Goal: Transaction & Acquisition: Book appointment/travel/reservation

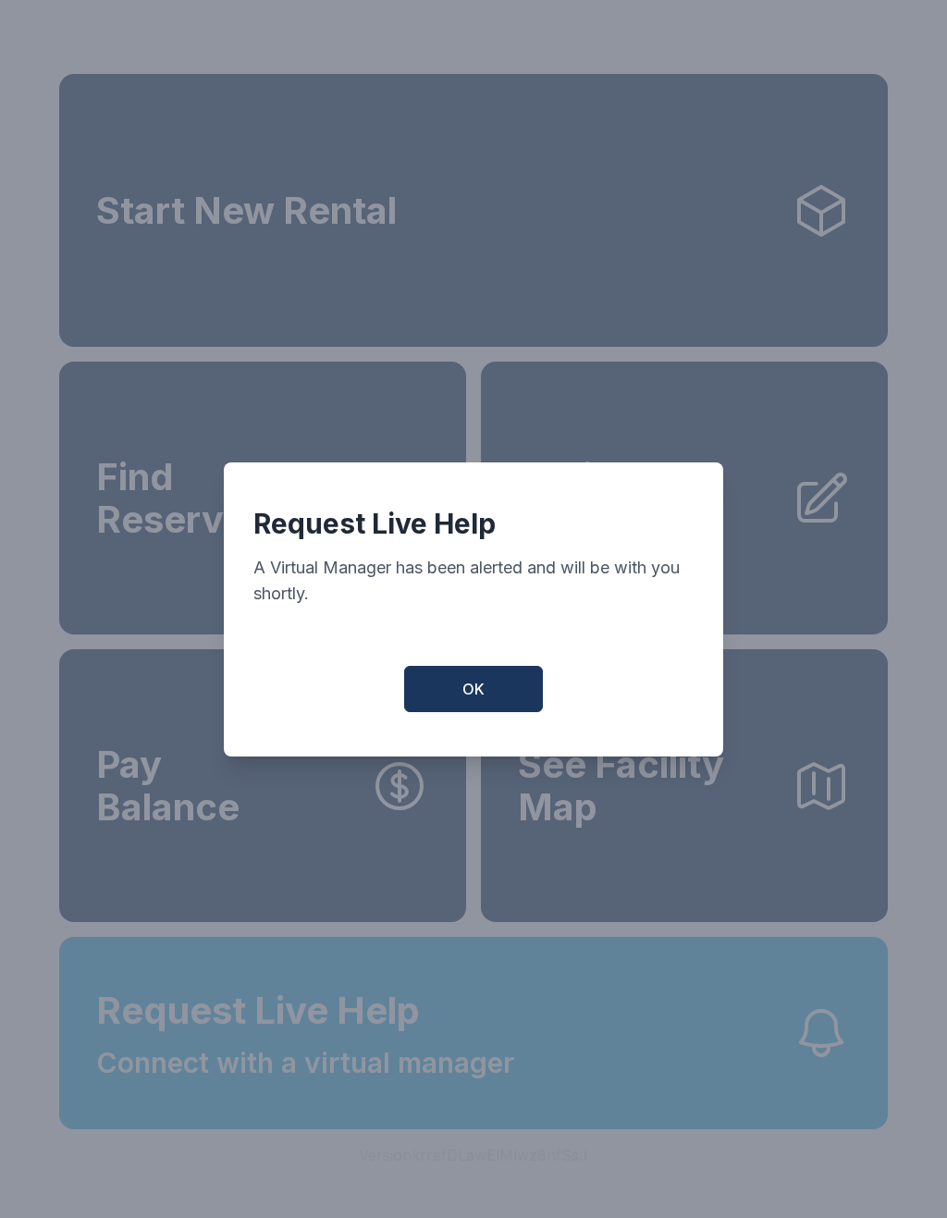
click at [525, 697] on button "OK" at bounding box center [473, 689] width 139 height 46
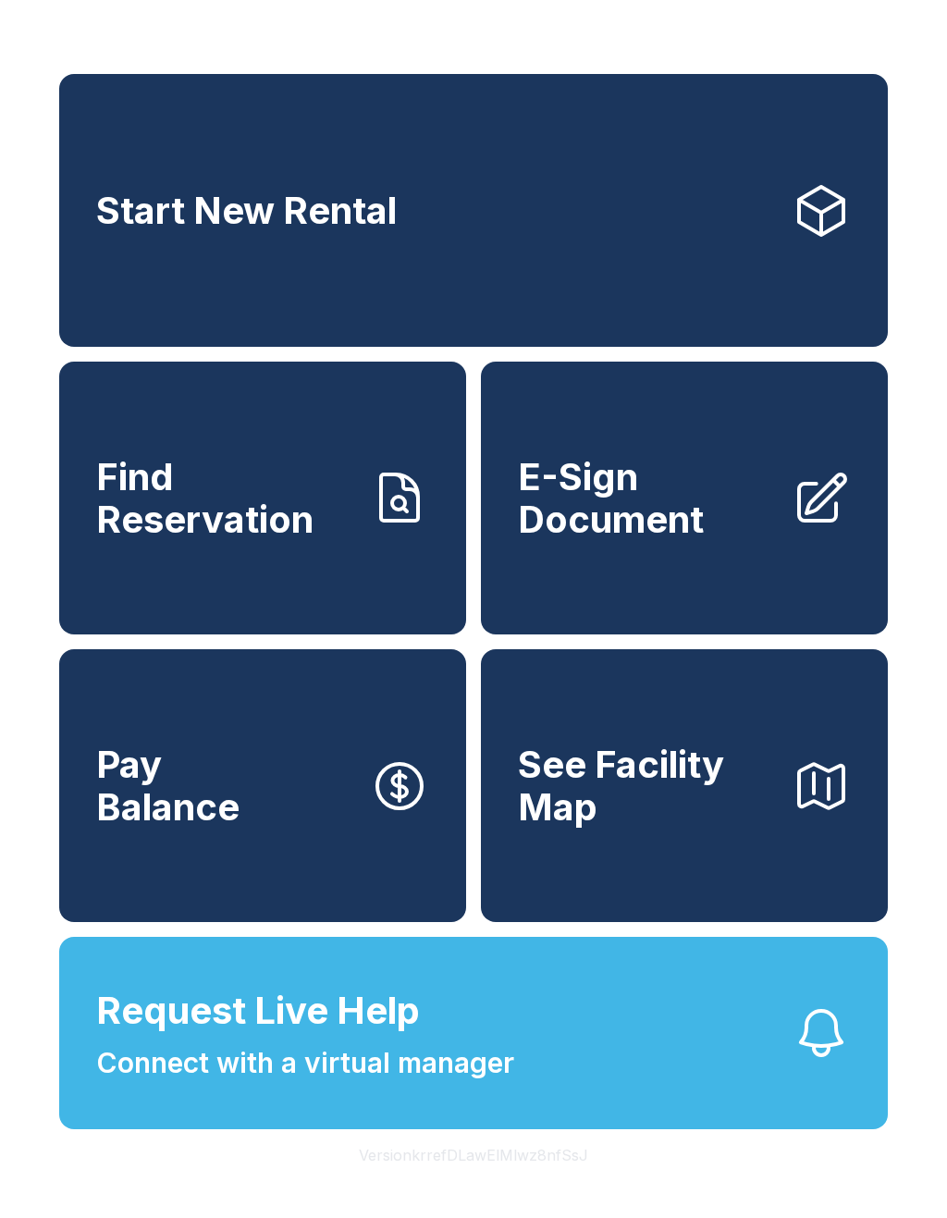
click at [276, 1084] on span "Connect with a virtual manager" at bounding box center [305, 1063] width 418 height 42
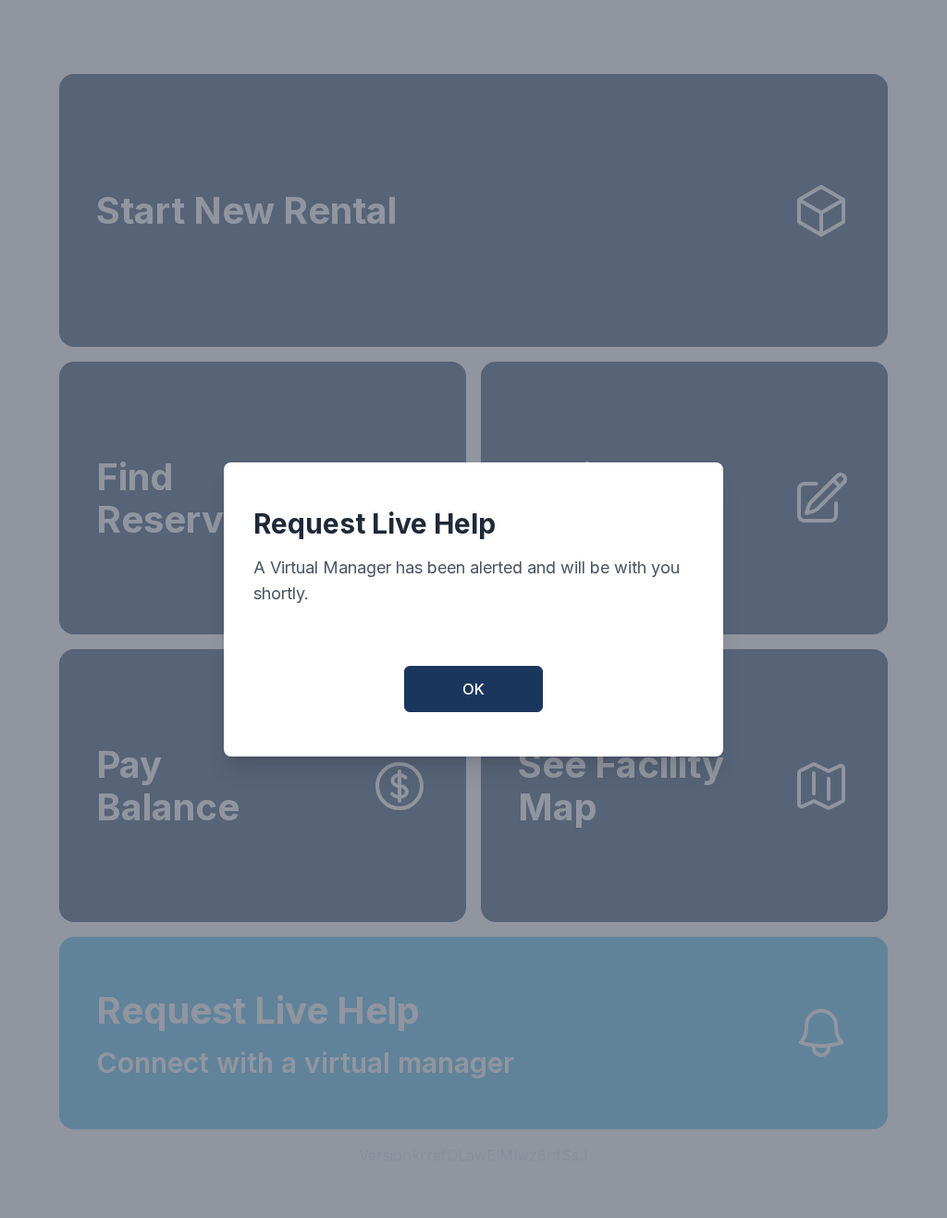
click at [489, 707] on button "OK" at bounding box center [473, 689] width 139 height 46
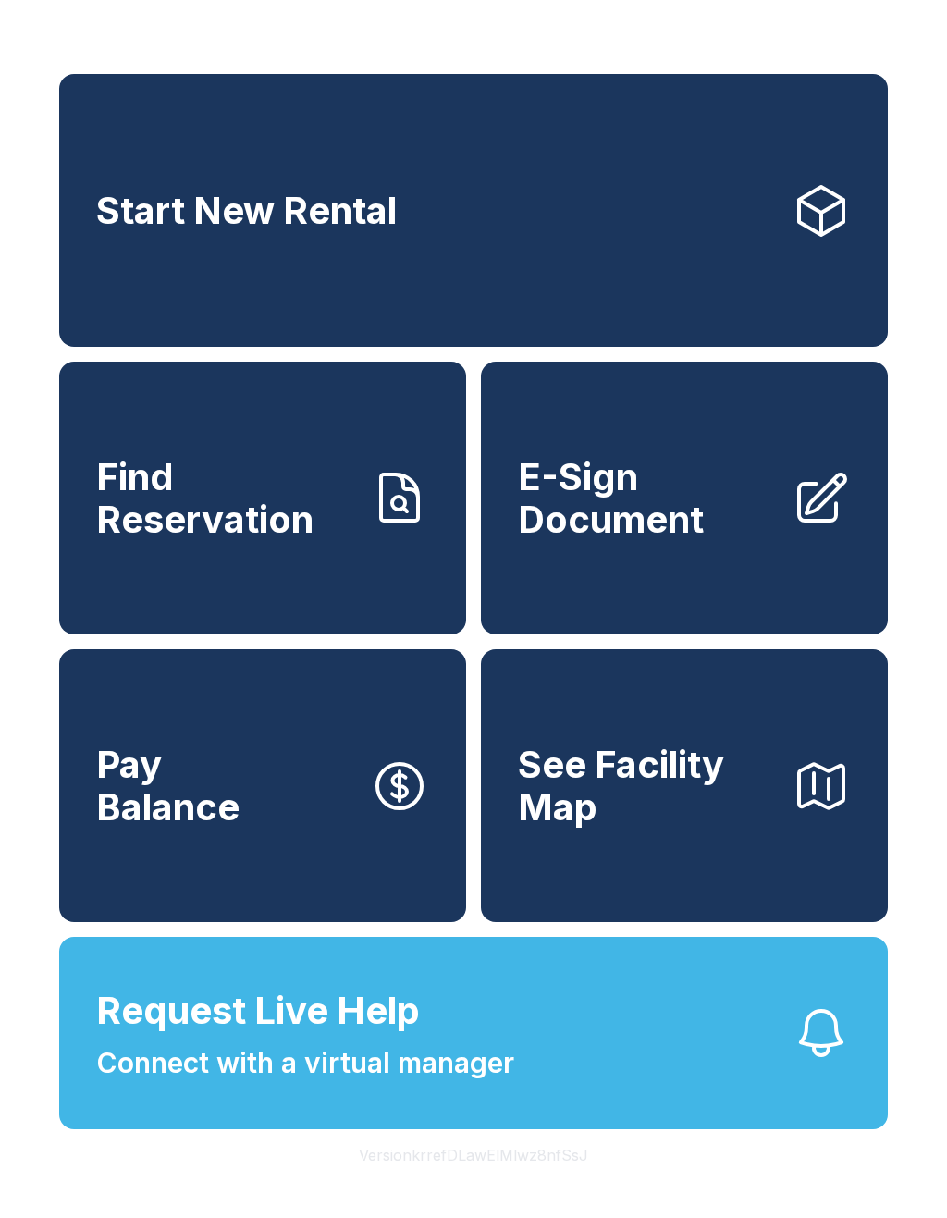
click at [442, 1084] on span "Connect with a virtual manager" at bounding box center [305, 1063] width 418 height 42
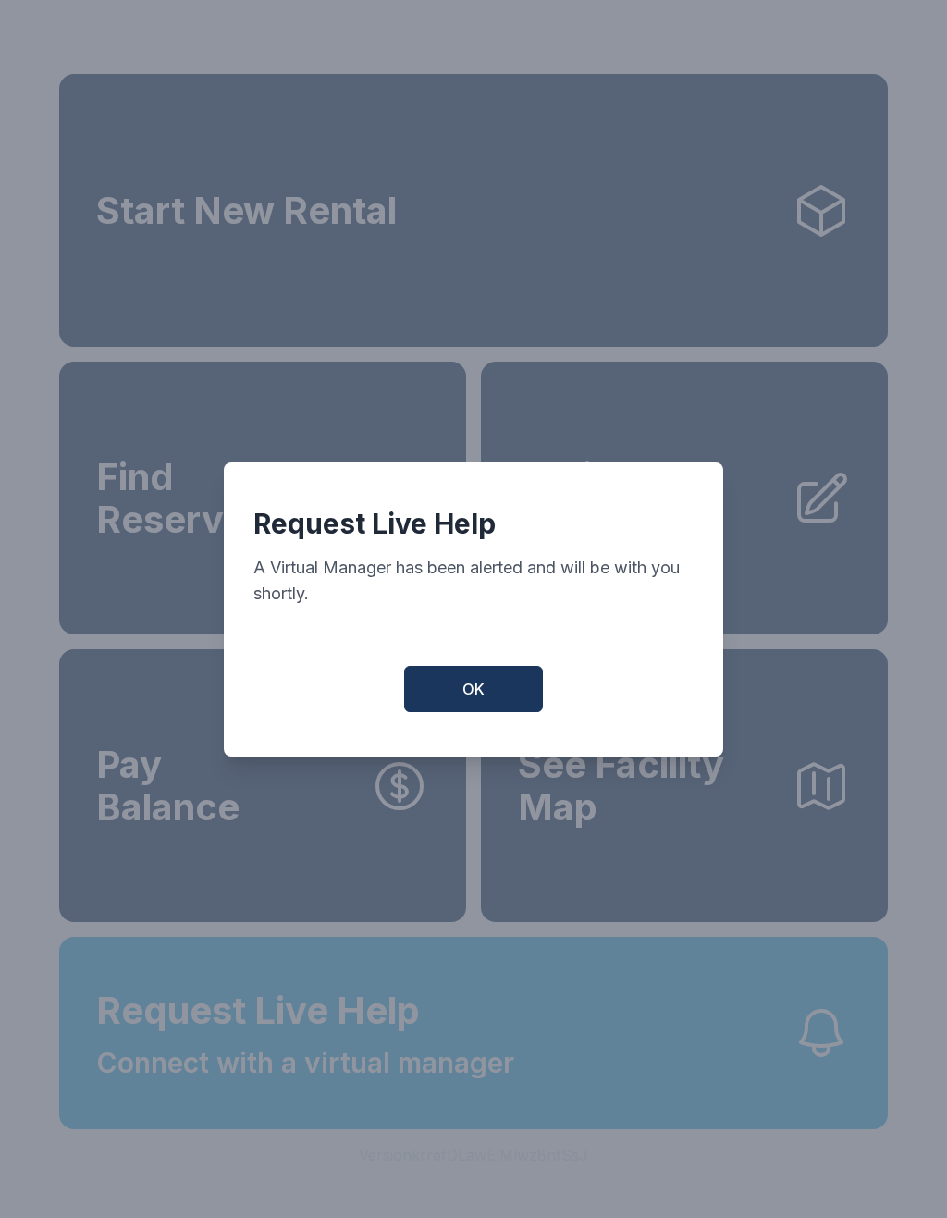
click at [484, 678] on button "OK" at bounding box center [473, 689] width 139 height 46
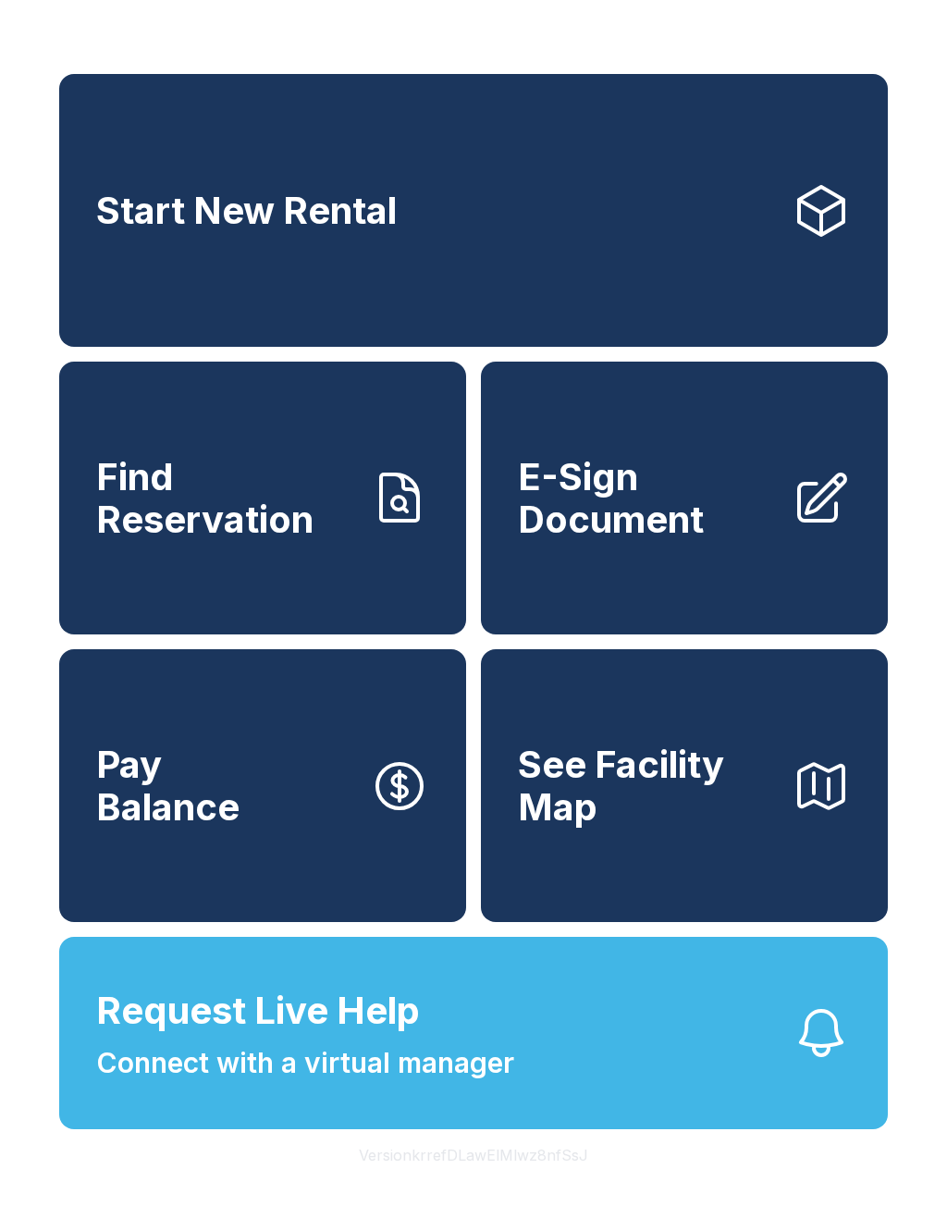
click at [445, 1071] on span "Request Live Help Connect with a virtual manager" at bounding box center [305, 1033] width 418 height 101
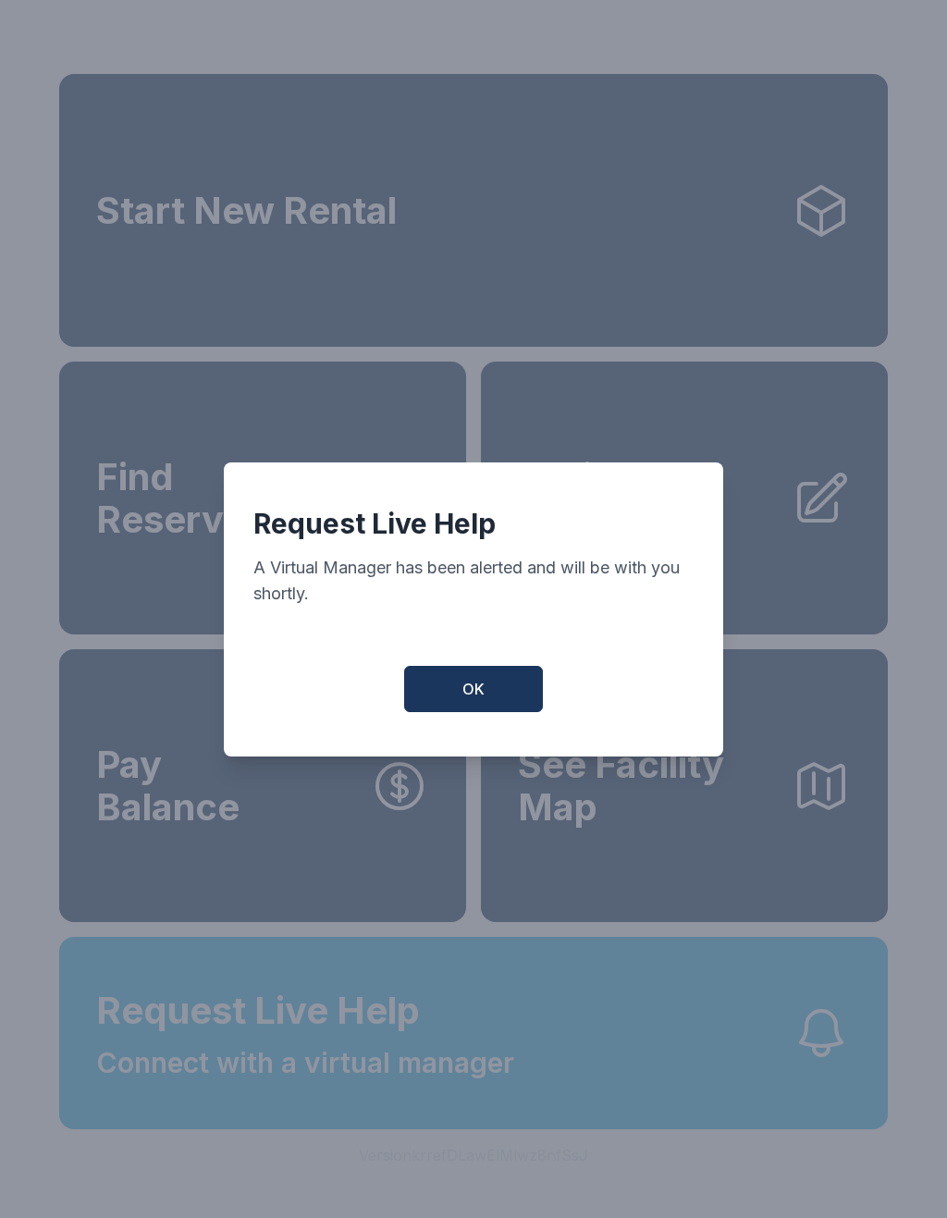
click at [485, 689] on button "OK" at bounding box center [473, 689] width 139 height 46
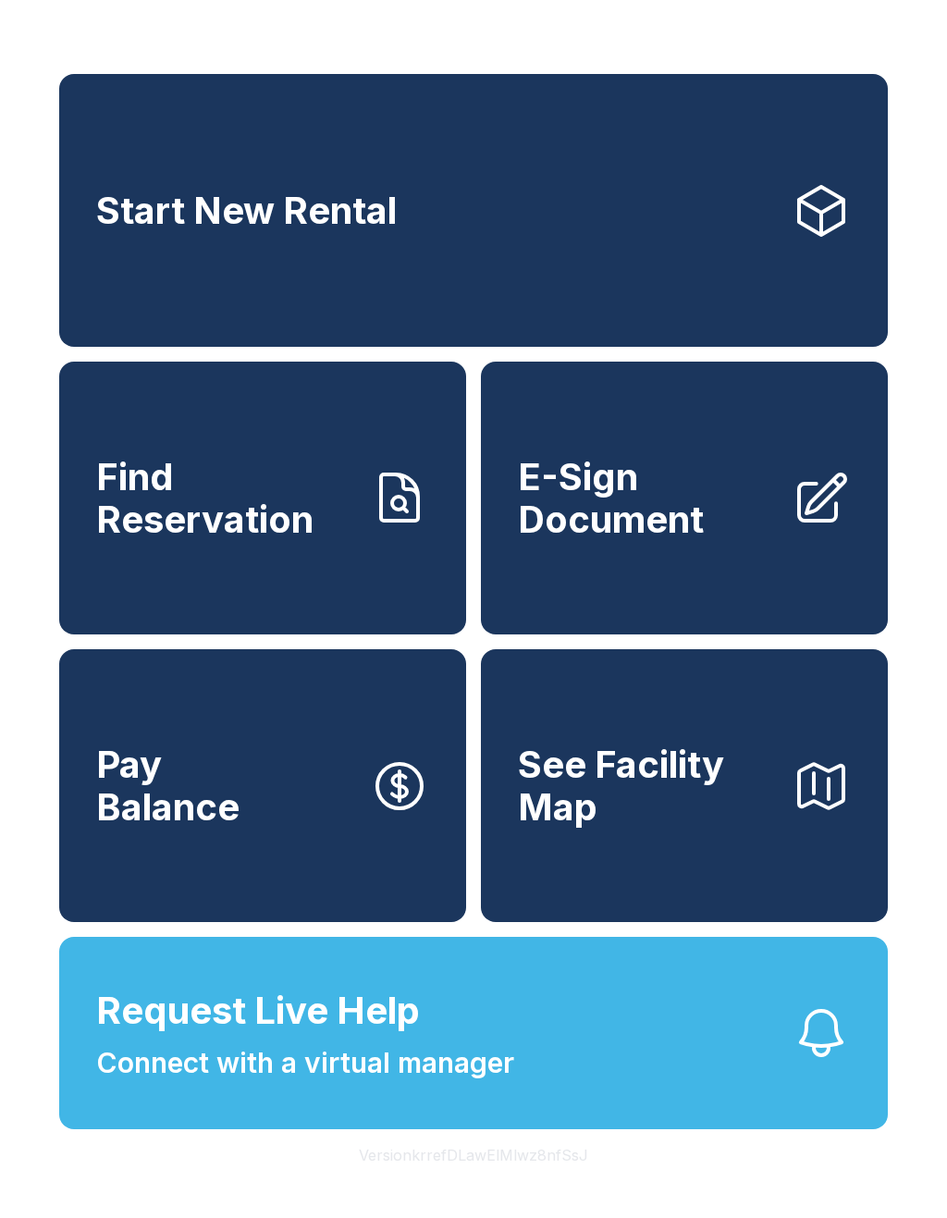
click at [548, 1076] on button "Request Live Help Connect with a virtual manager" at bounding box center [473, 1033] width 829 height 192
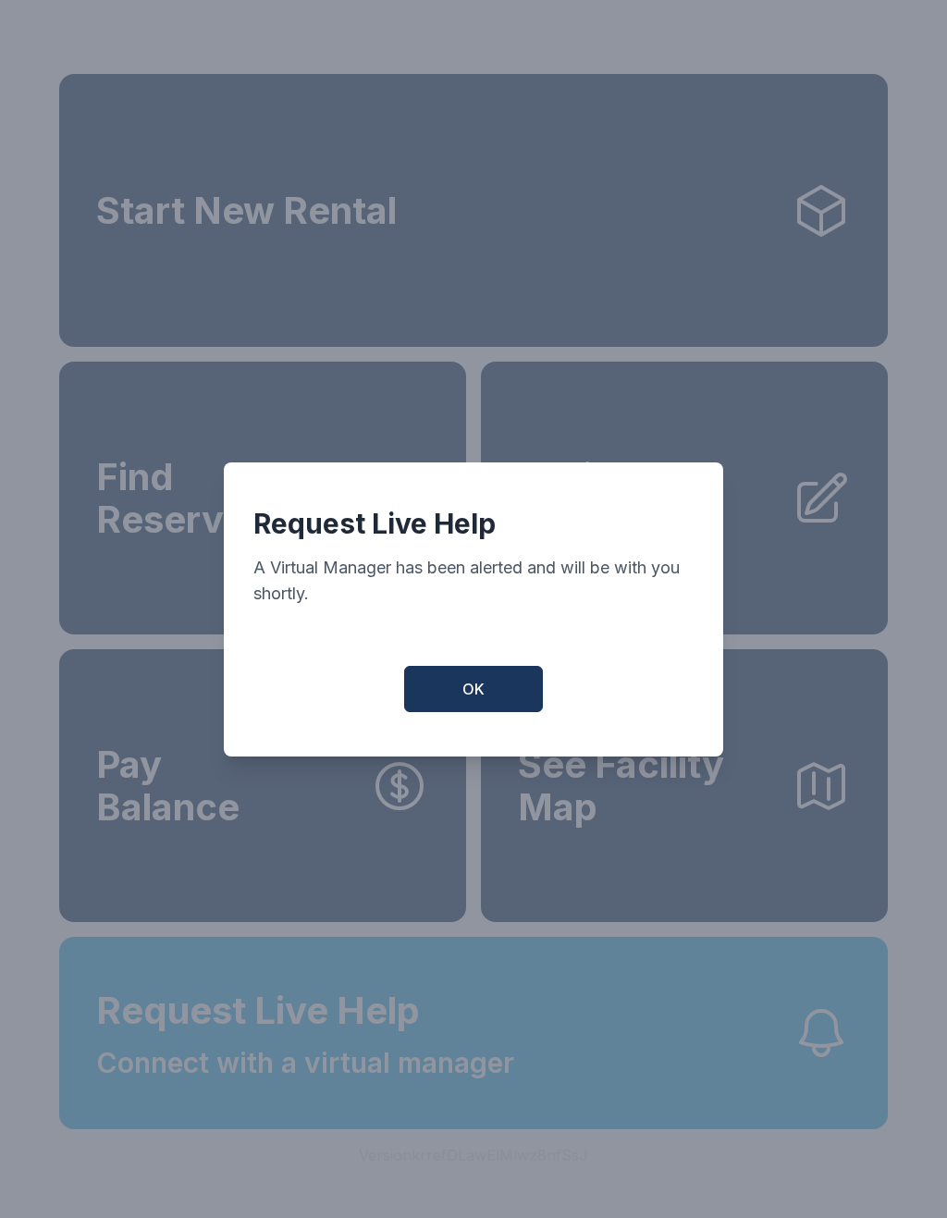
click at [496, 702] on button "OK" at bounding box center [473, 689] width 139 height 46
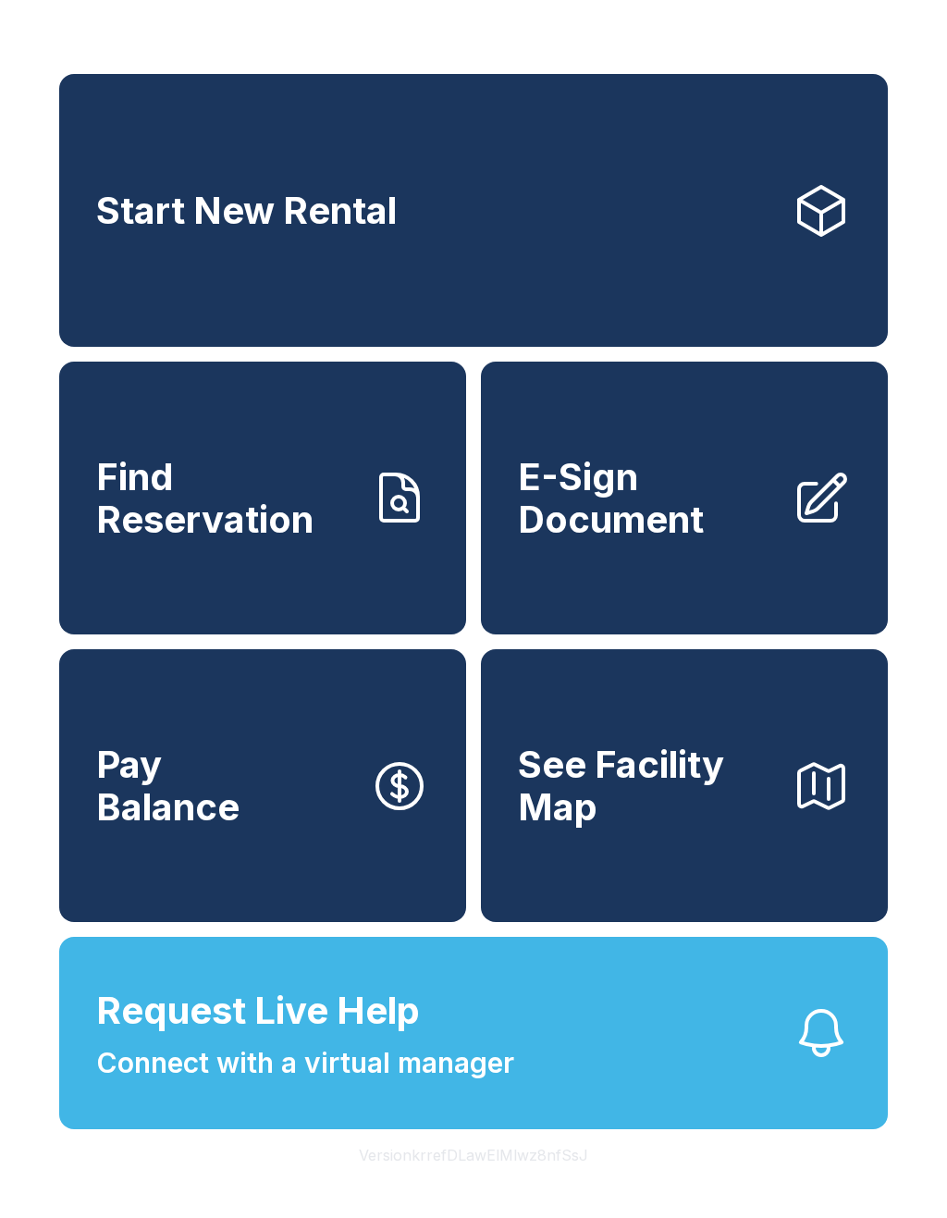
click at [431, 1084] on span "Connect with a virtual manager" at bounding box center [305, 1063] width 418 height 42
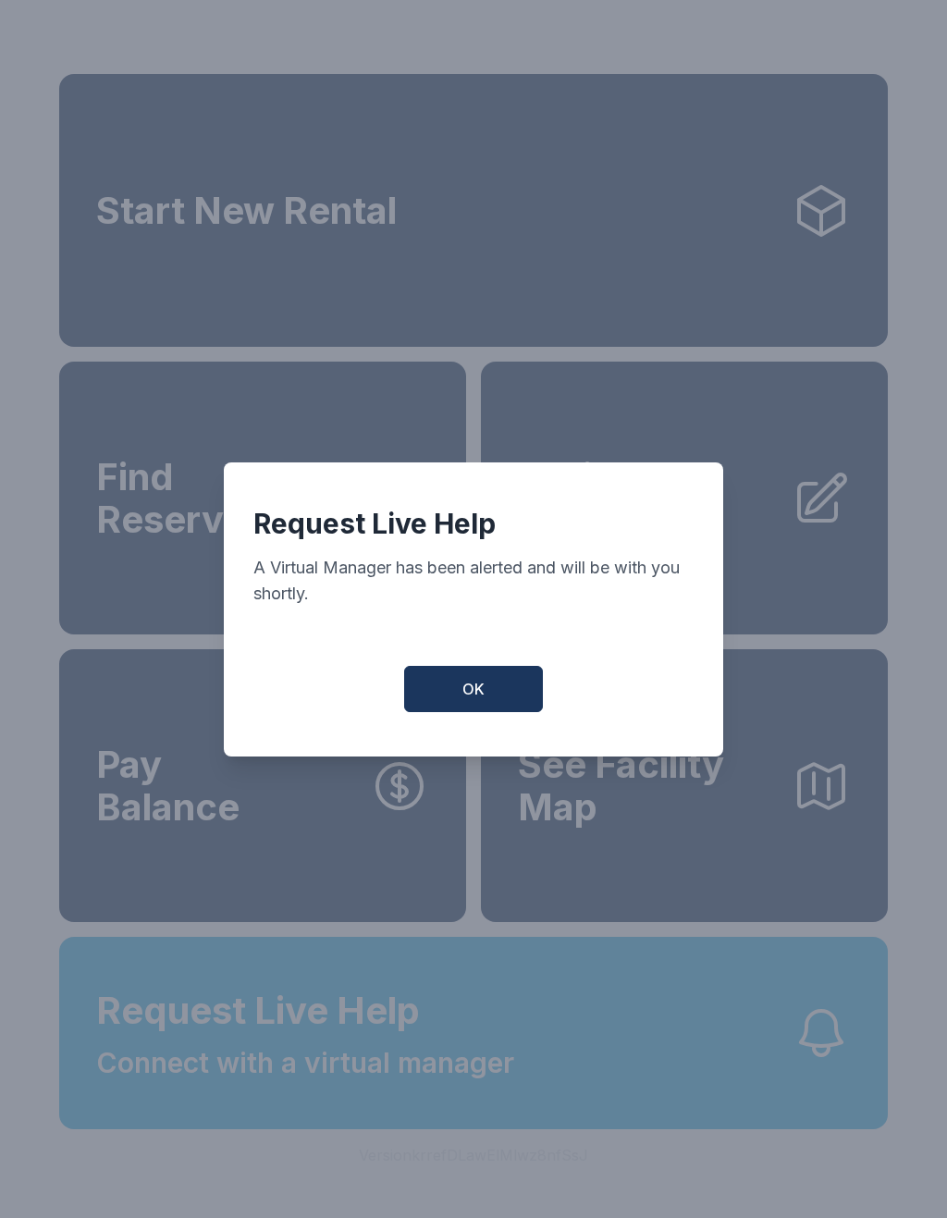
click at [485, 696] on button "OK" at bounding box center [473, 689] width 139 height 46
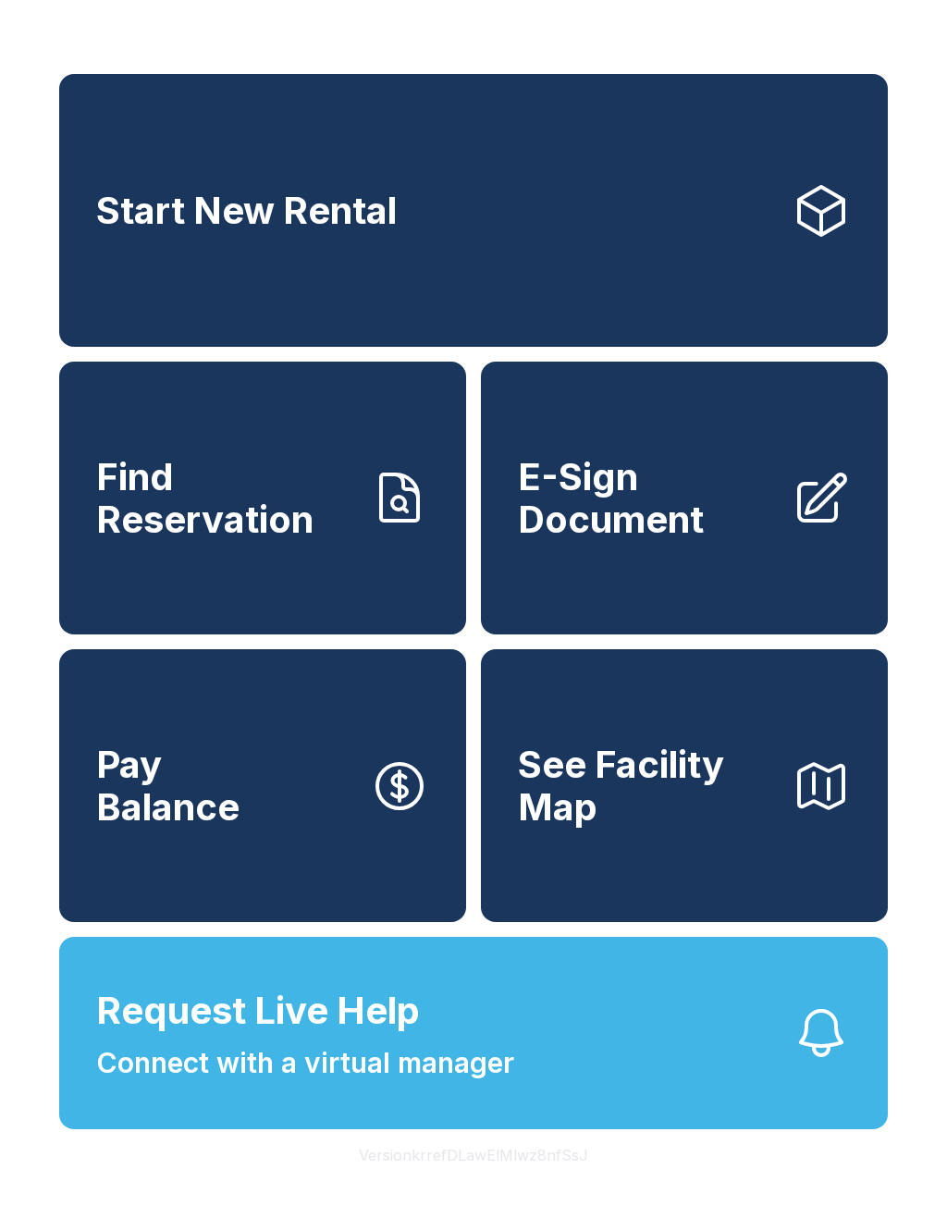
click at [710, 828] on span "See Facility Map" at bounding box center [647, 786] width 259 height 84
click at [743, 245] on link "Start New Rental" at bounding box center [473, 210] width 829 height 273
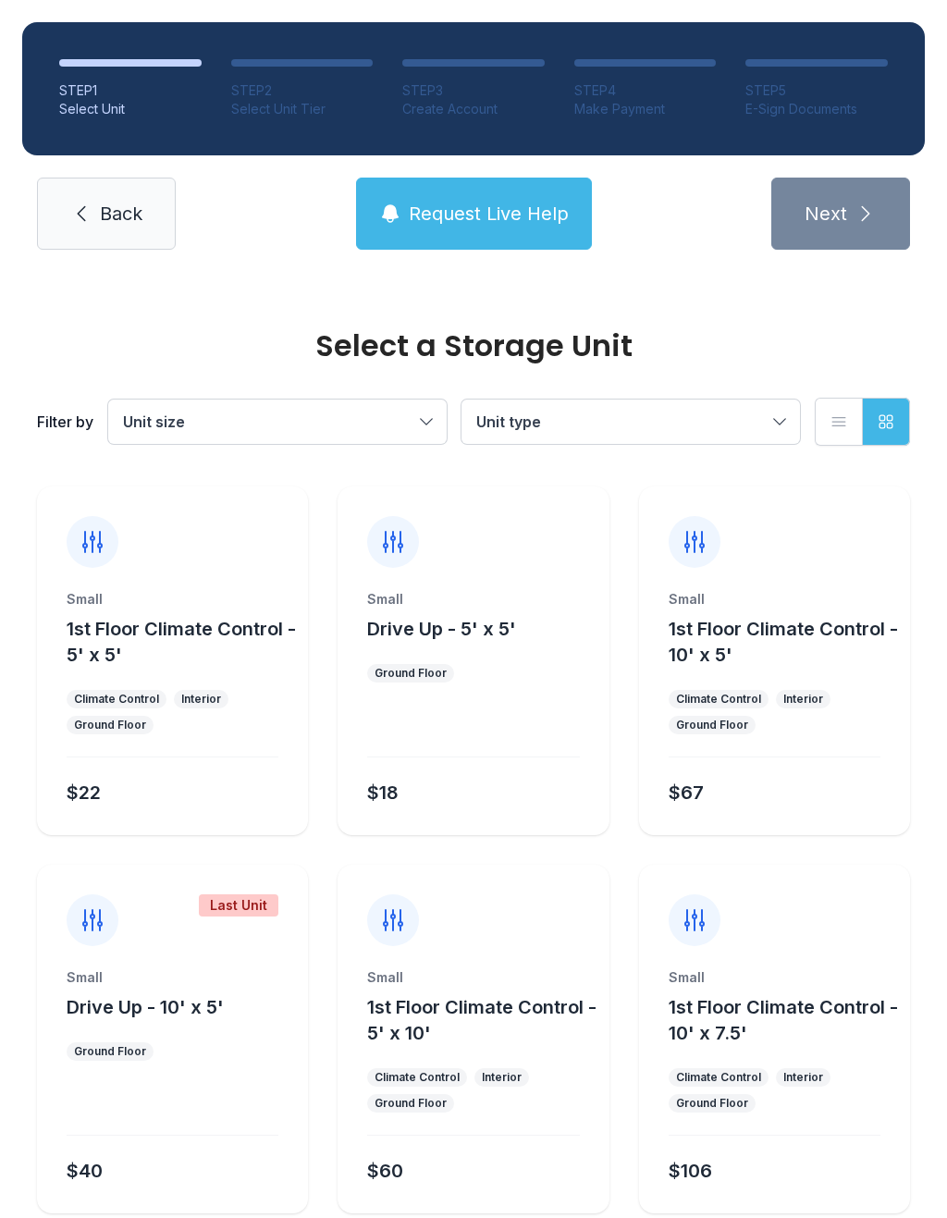
click at [599, 422] on span "Unit type" at bounding box center [621, 422] width 290 height 22
click at [565, 510] on span "Drive Up" at bounding box center [548, 516] width 63 height 22
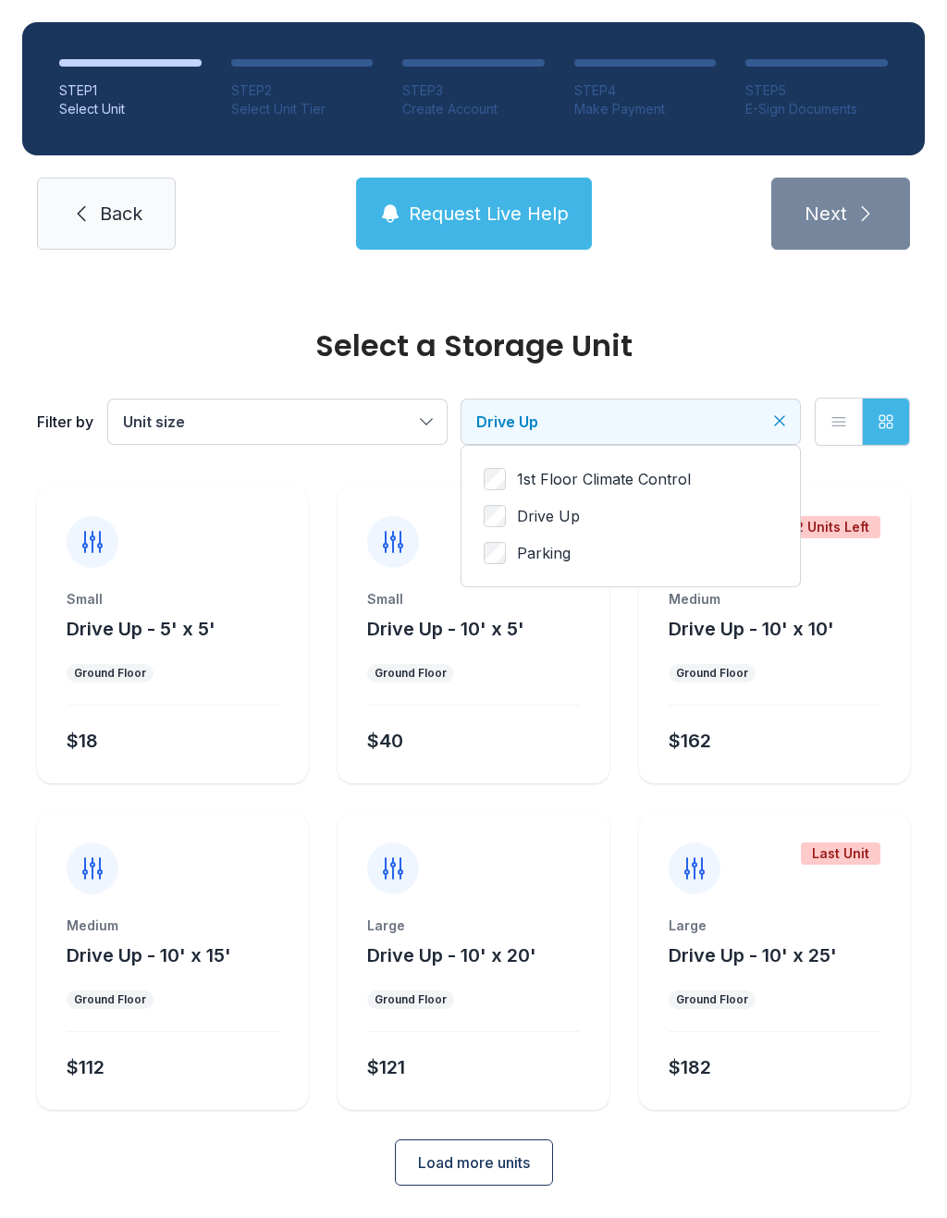
click at [463, 1182] on button "Load more units" at bounding box center [474, 1162] width 158 height 46
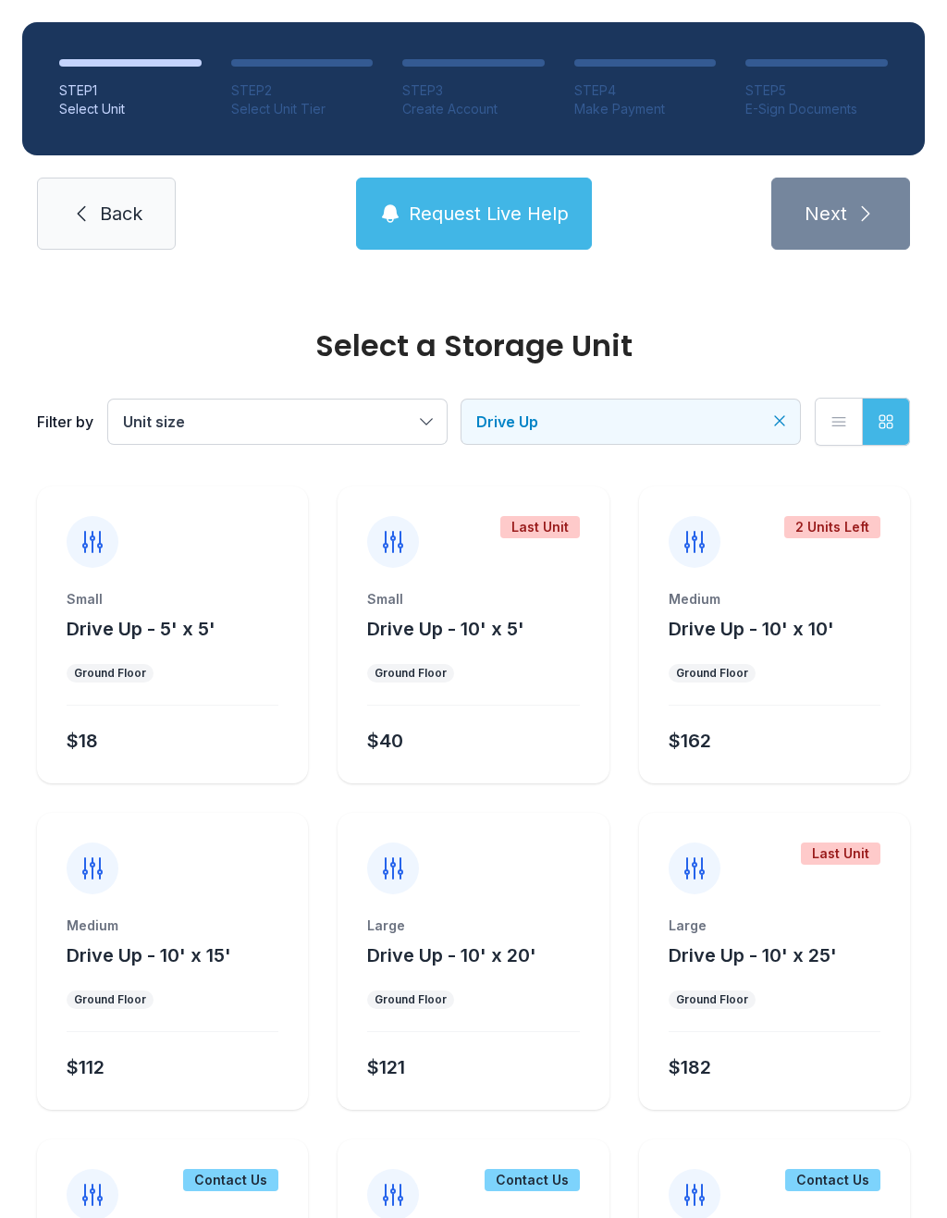
click at [197, 905] on div "Medium Drive Up - 10' x 15' Ground Floor $112" at bounding box center [172, 961] width 271 height 297
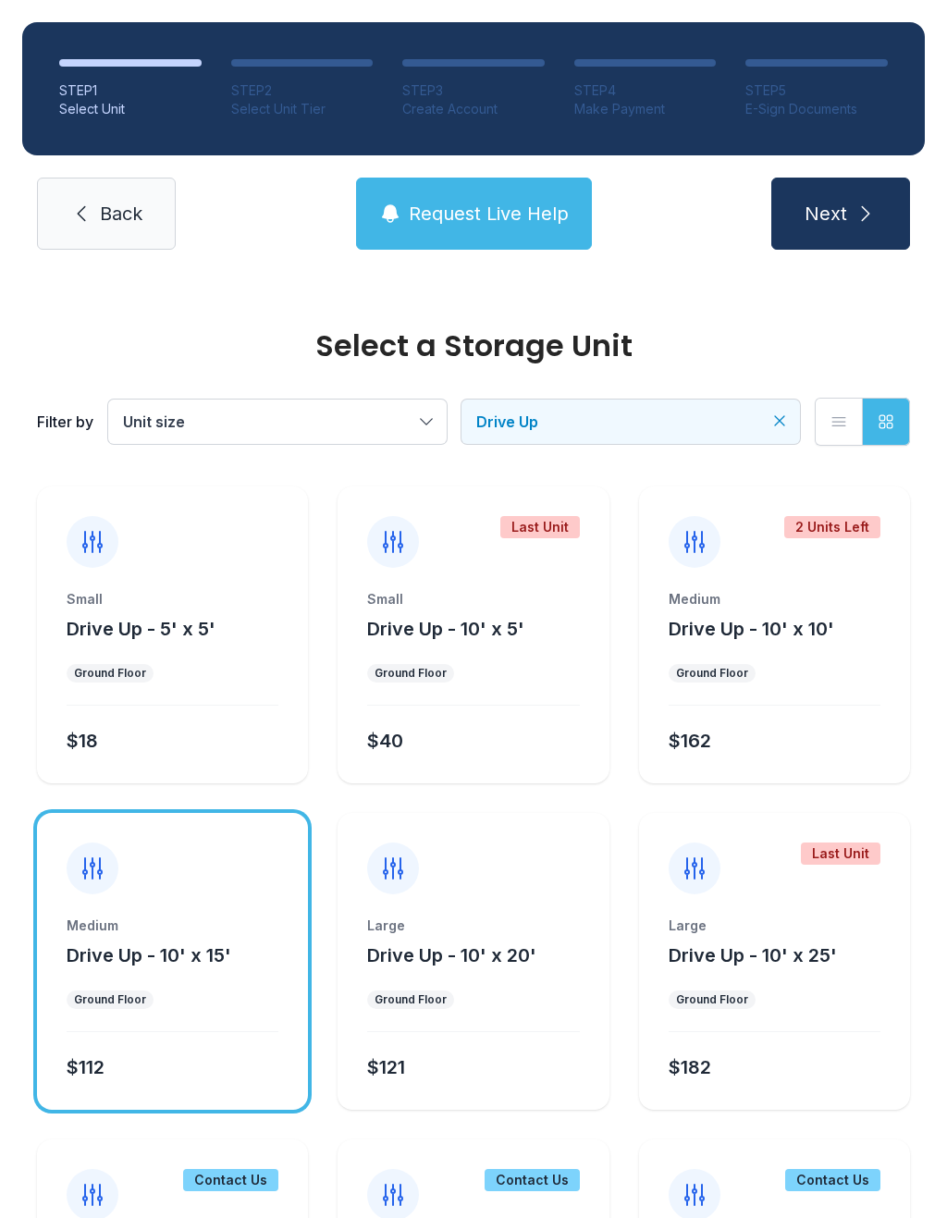
click at [96, 227] on link "Back" at bounding box center [106, 214] width 139 height 72
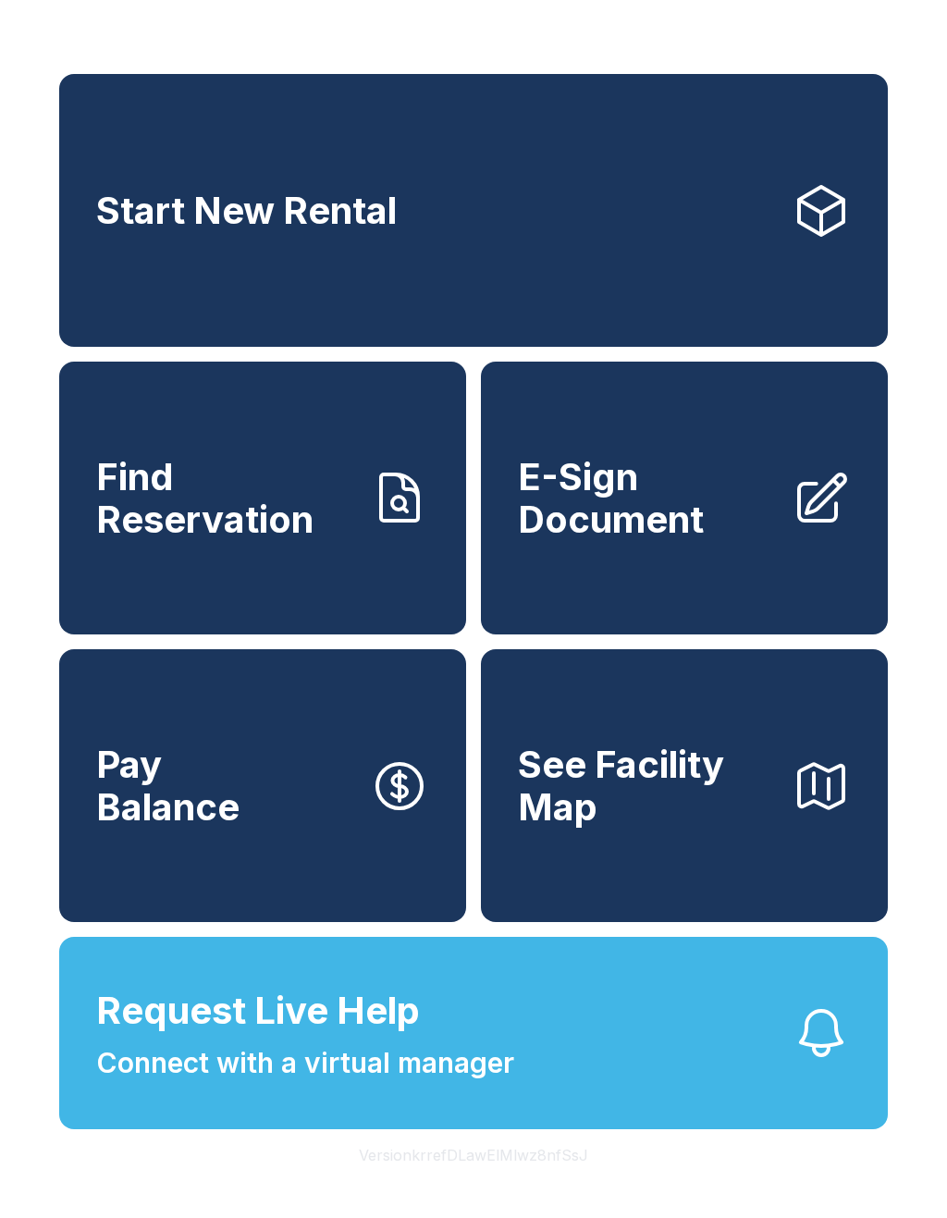
click at [477, 1084] on span "Connect with a virtual manager" at bounding box center [305, 1063] width 418 height 42
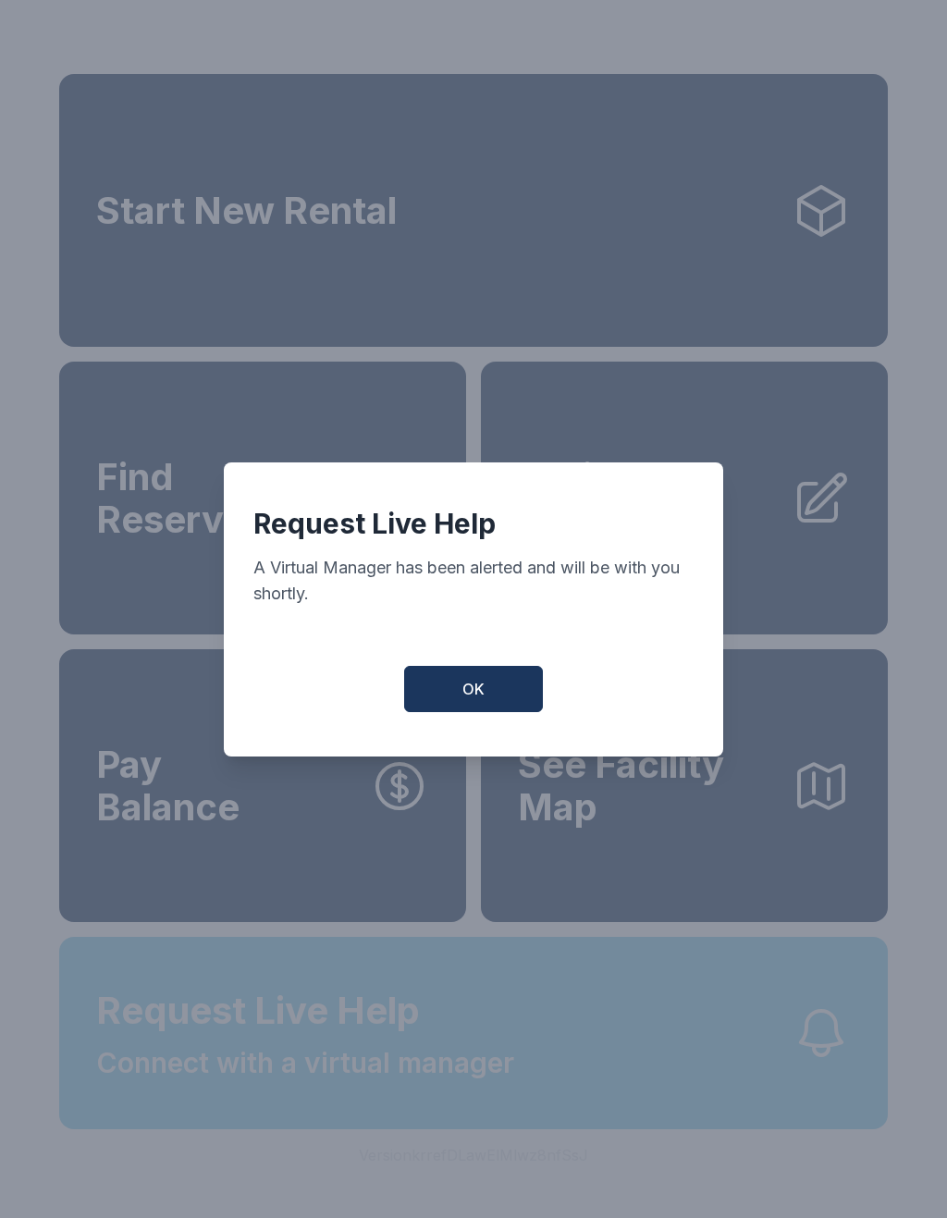
click at [469, 700] on span "OK" at bounding box center [473, 689] width 22 height 22
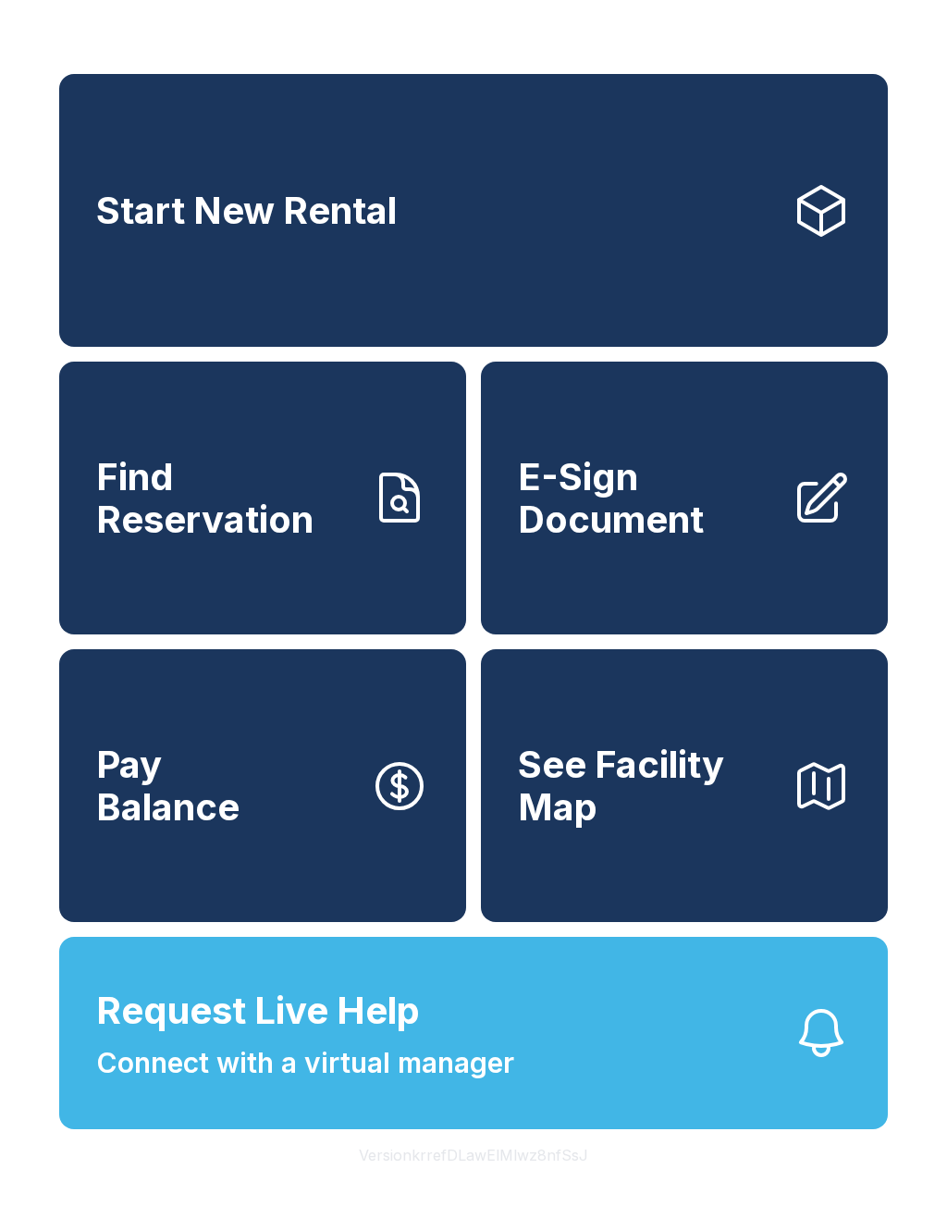
click at [152, 1039] on span "Request Live Help" at bounding box center [258, 1010] width 324 height 55
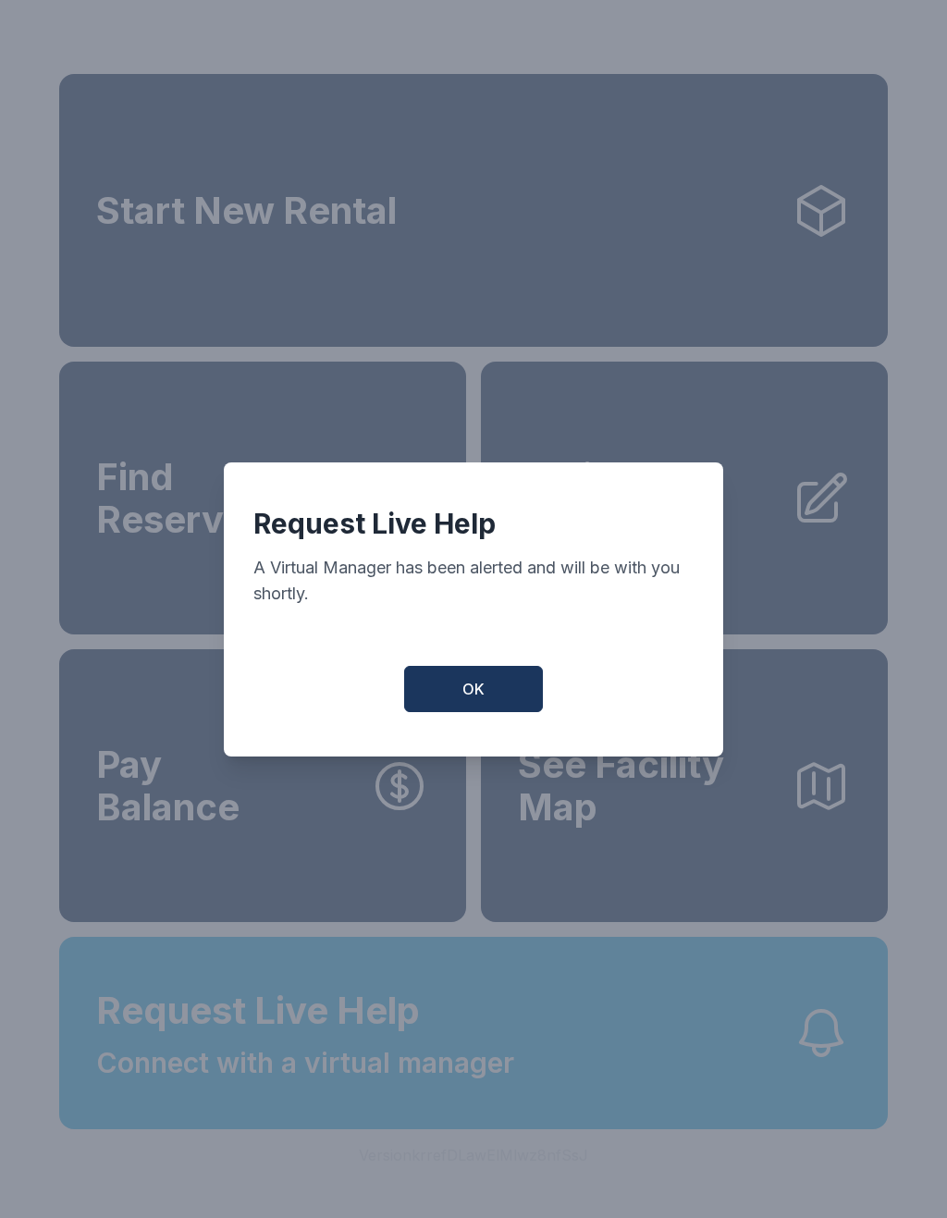
click at [435, 680] on button "OK" at bounding box center [473, 689] width 139 height 46
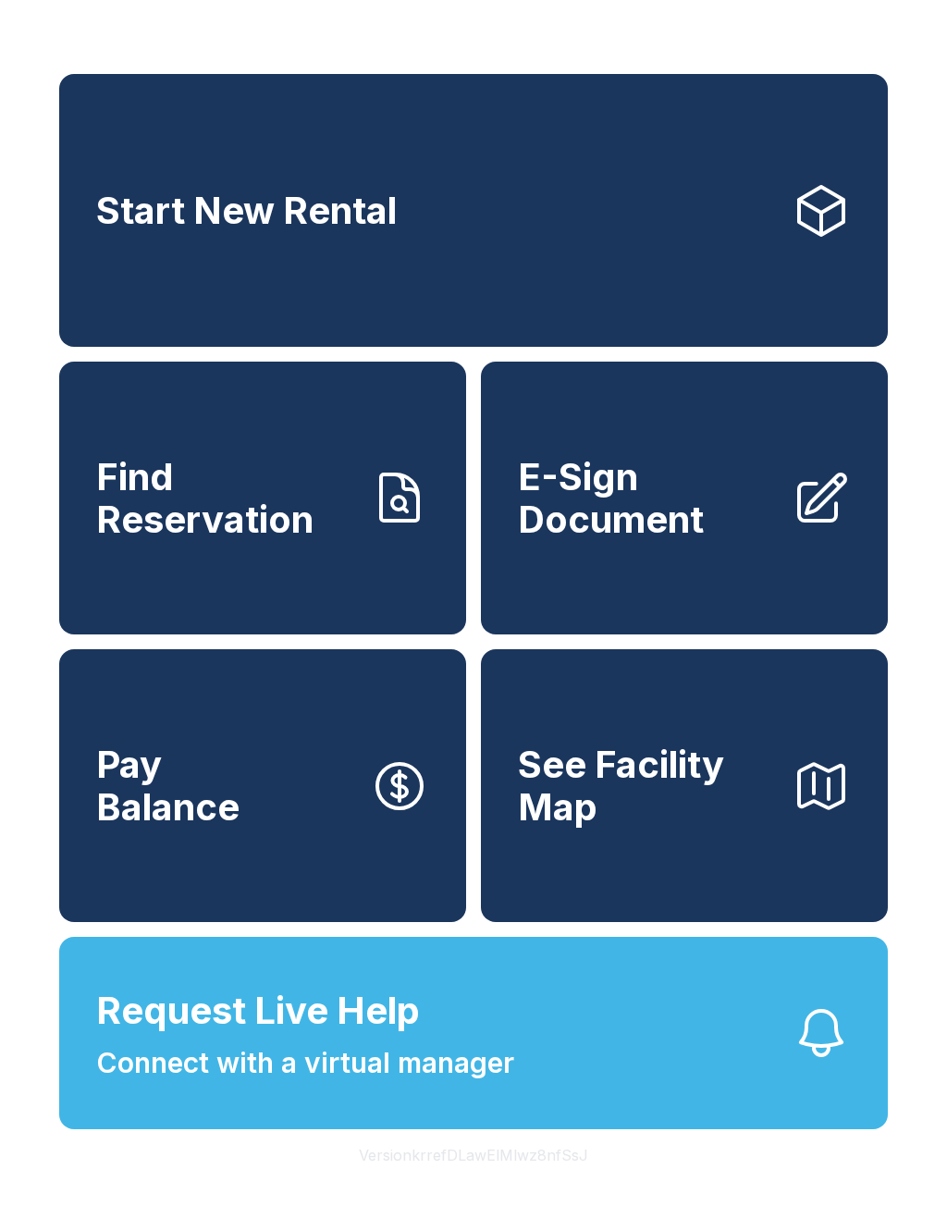
click at [714, 518] on span "E-Sign Document" at bounding box center [647, 498] width 259 height 84
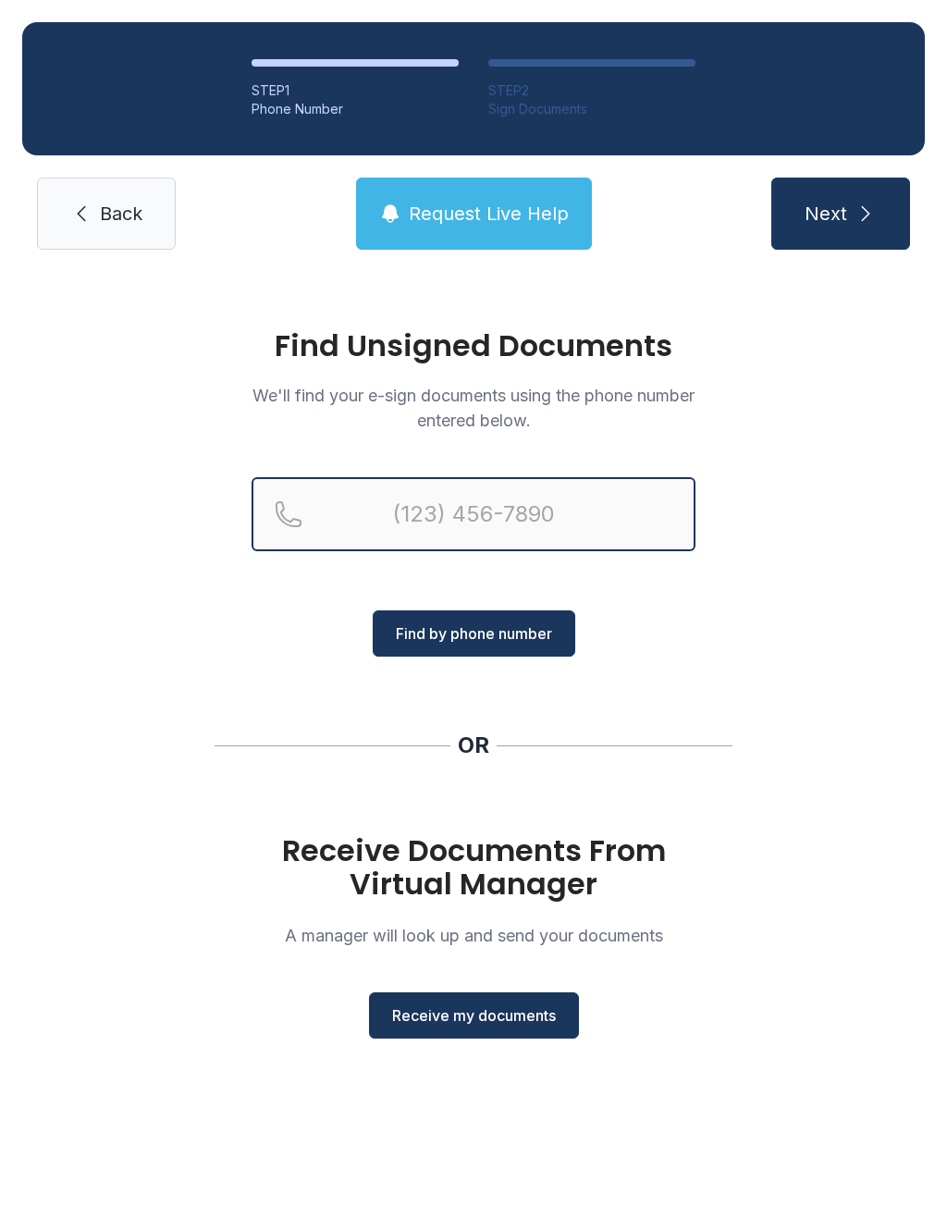
click at [505, 499] on input "Reservation phone number" at bounding box center [474, 514] width 444 height 74
type input "[PHONE_NUMBER]"
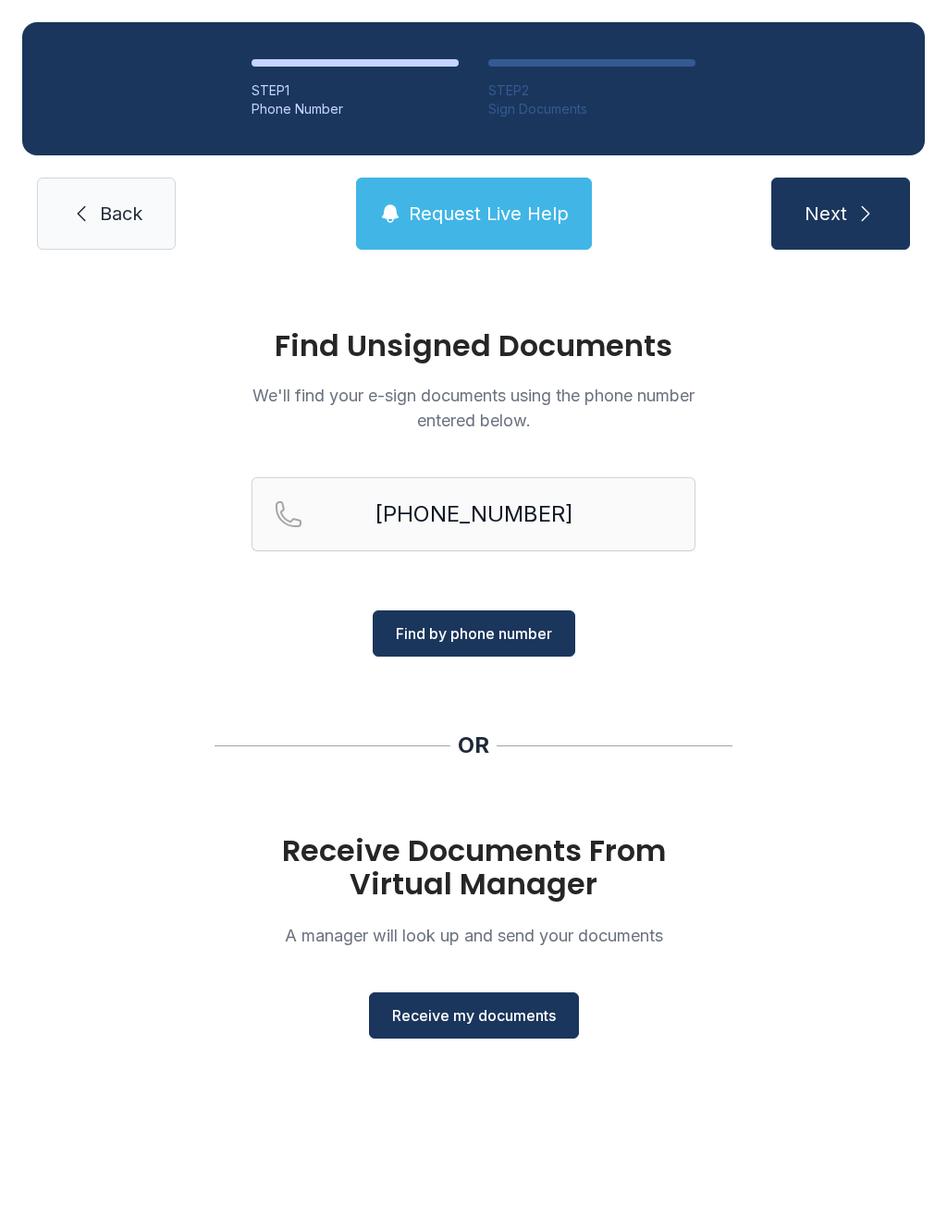
click at [509, 631] on span "Find by phone number" at bounding box center [474, 633] width 156 height 22
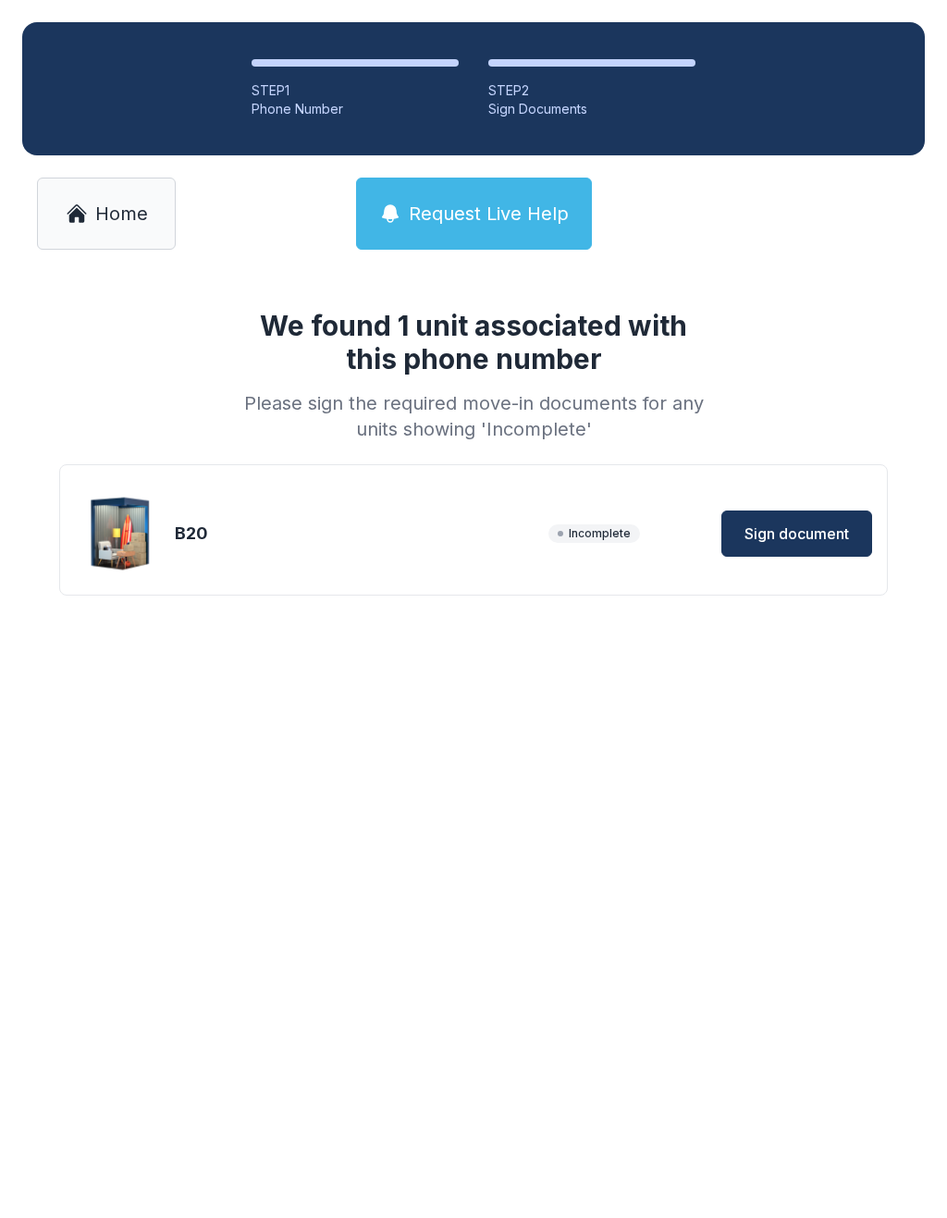
click at [824, 536] on span "Sign document" at bounding box center [797, 534] width 105 height 22
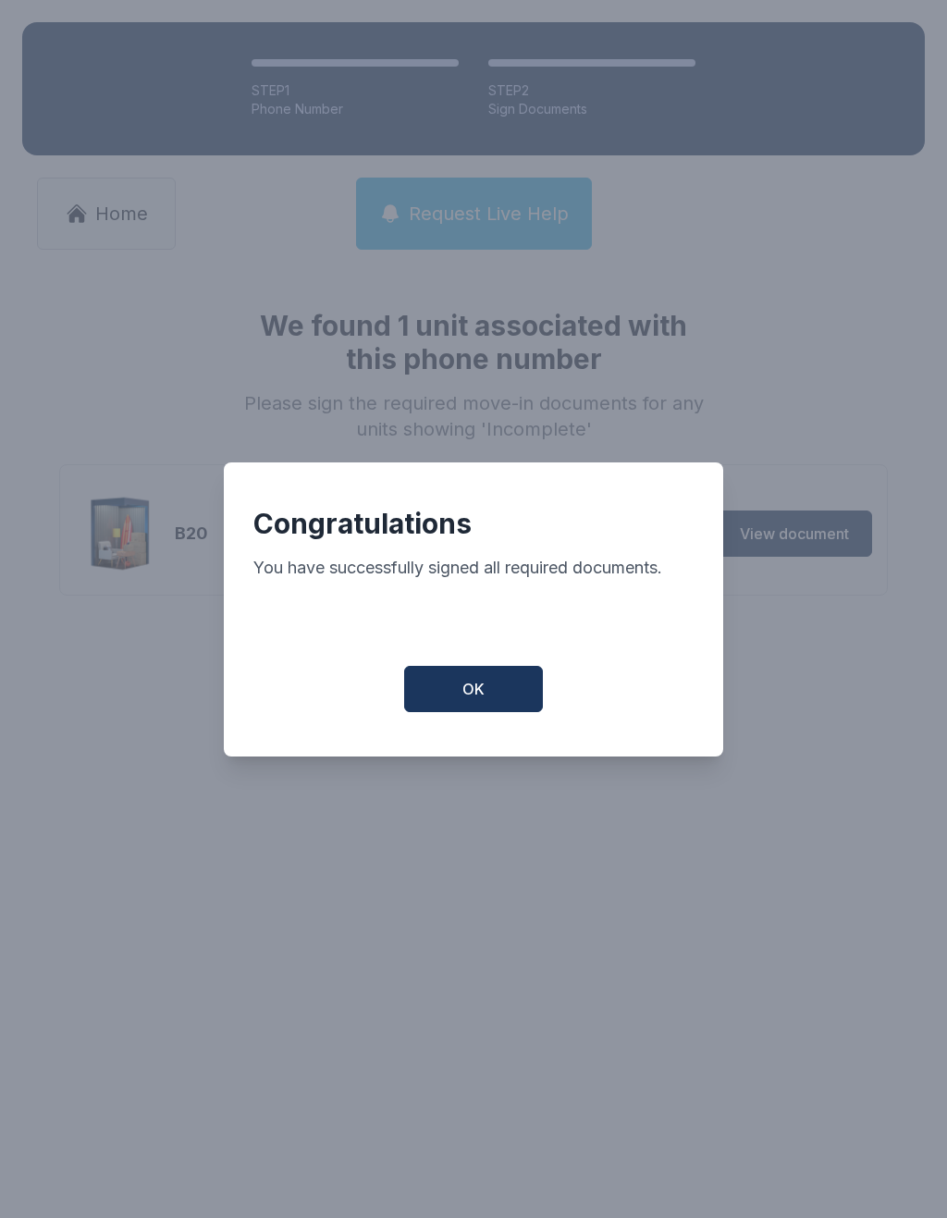
click at [474, 697] on span "OK" at bounding box center [473, 689] width 22 height 22
